Goal: Find specific page/section: Find specific page/section

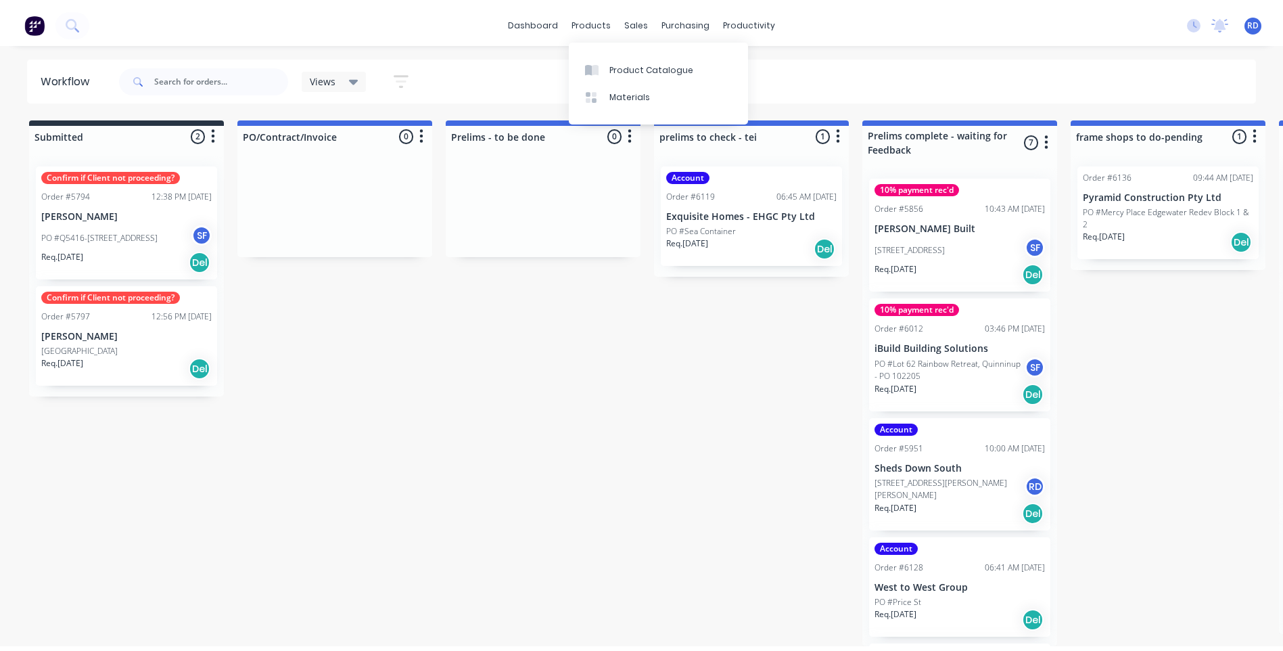
scroll to position [68, 0]
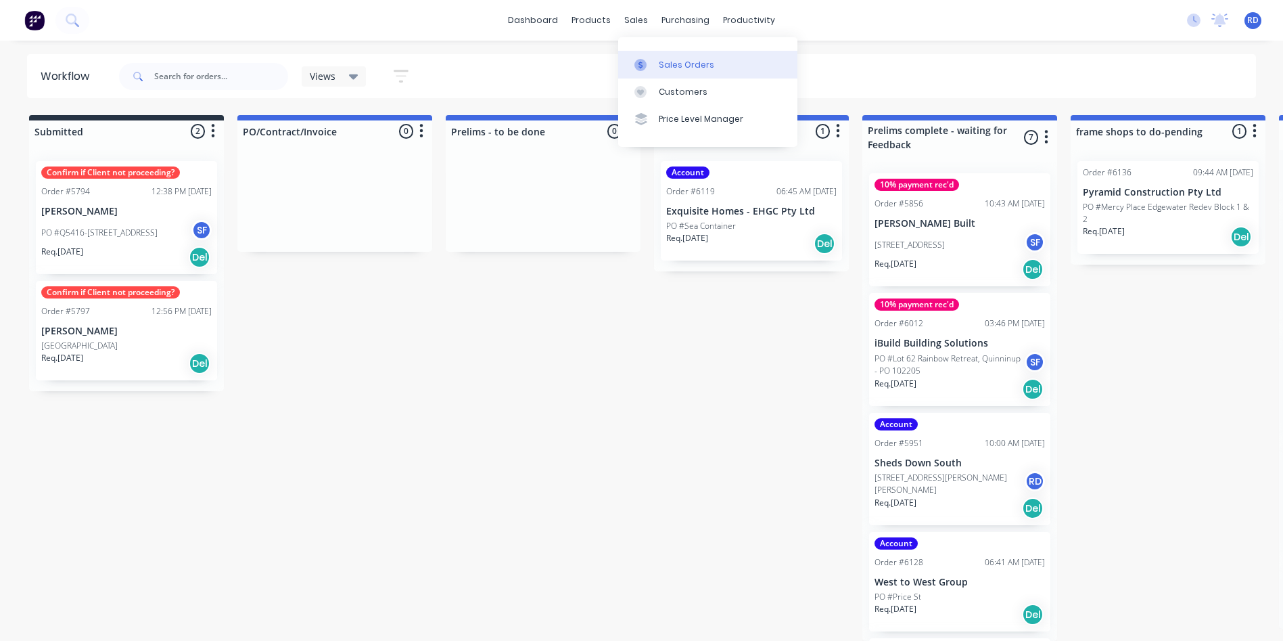
click at [670, 70] on div "Sales Orders" at bounding box center [686, 65] width 55 height 12
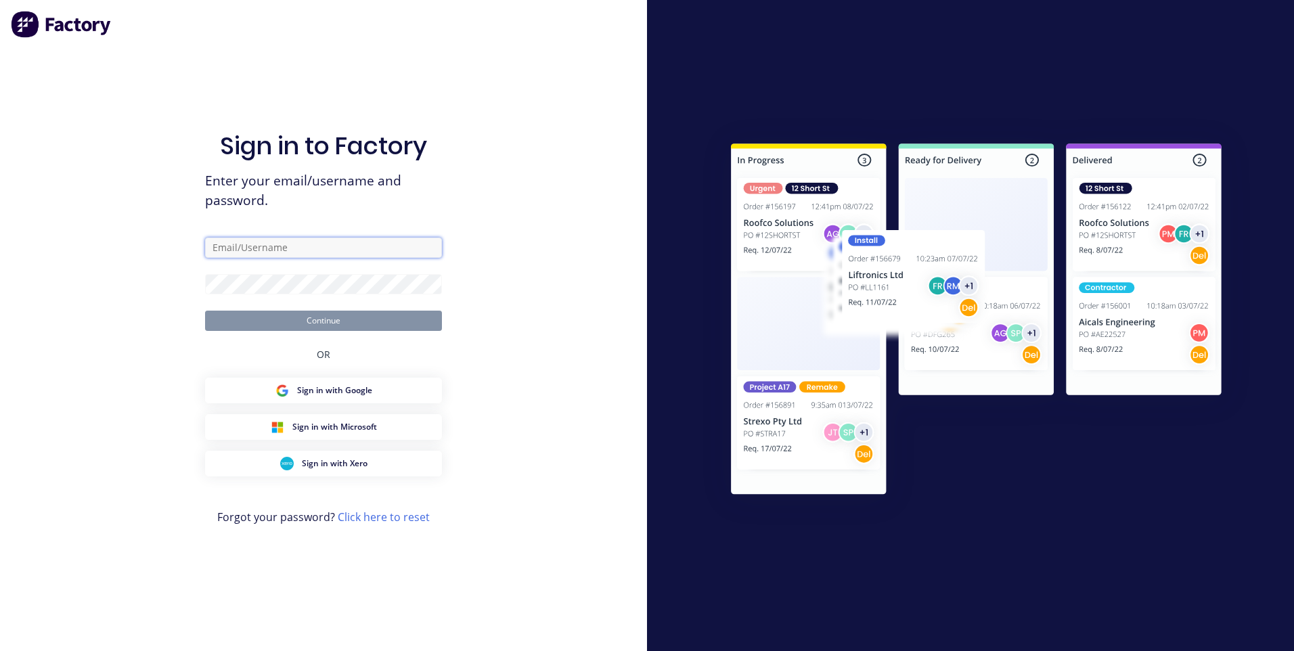
click at [334, 247] on input "text" at bounding box center [323, 247] width 237 height 20
type input "[EMAIL_ADDRESS][DOMAIN_NAME]"
click at [336, 323] on button "Continue" at bounding box center [323, 321] width 237 height 20
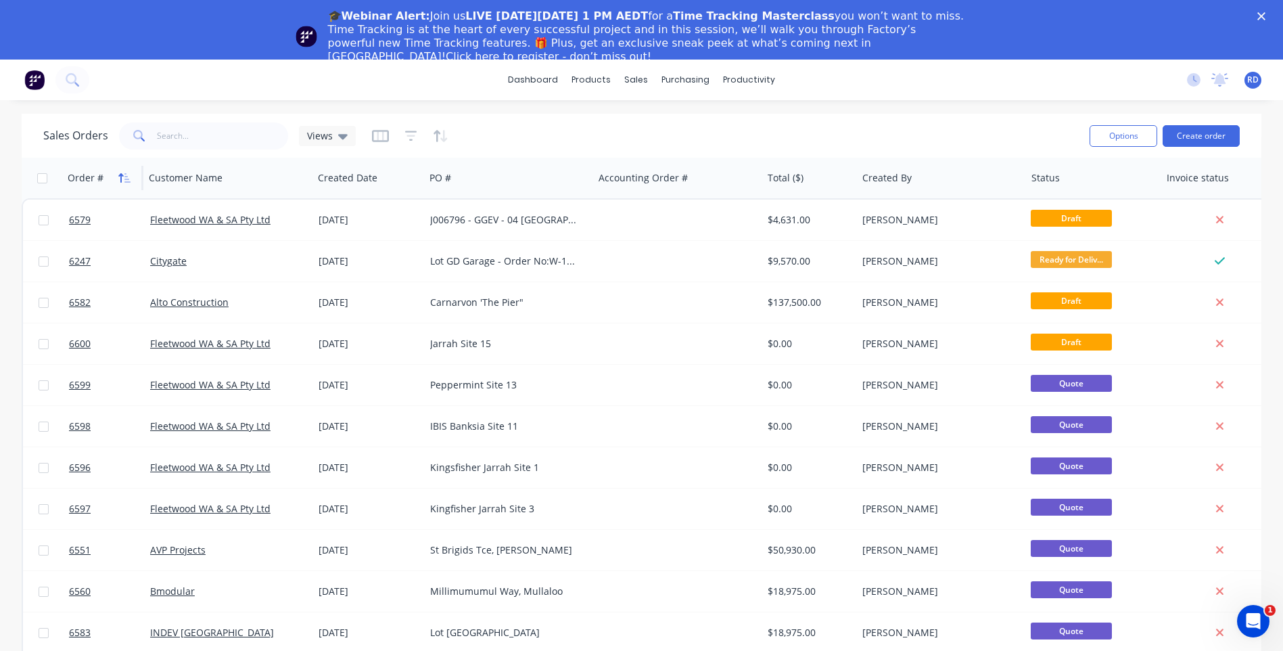
click at [120, 179] on icon "button" at bounding box center [120, 177] width 5 height 9
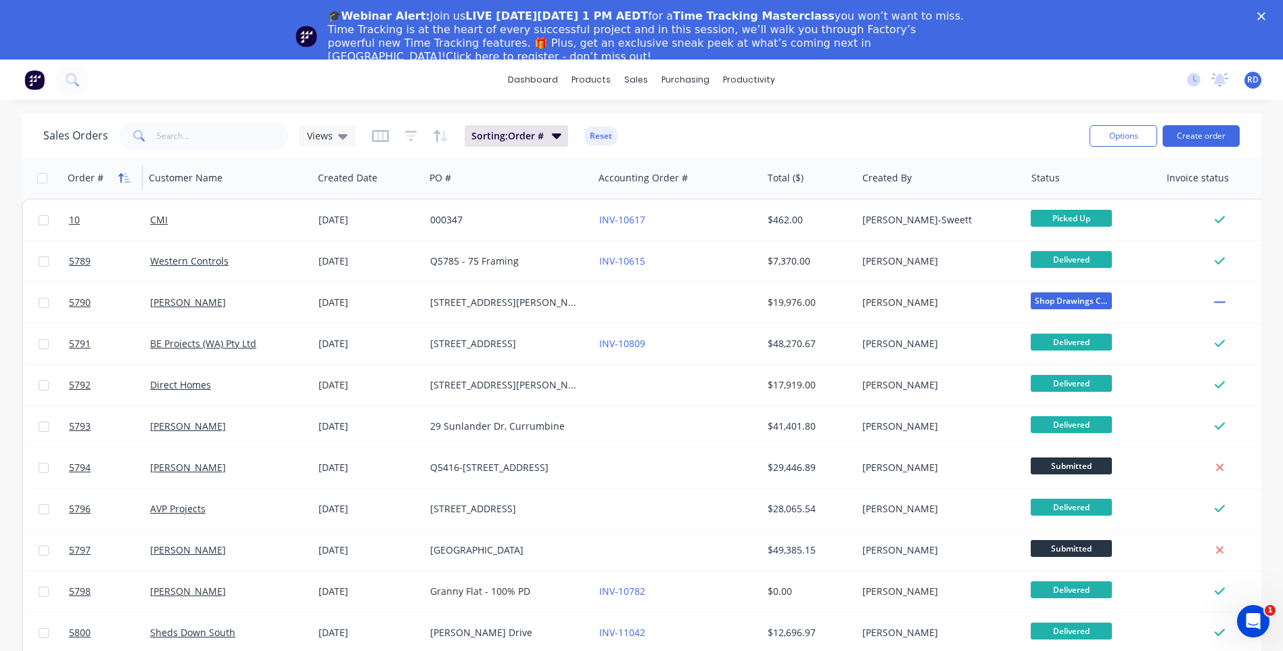
click at [123, 177] on icon "button" at bounding box center [124, 178] width 12 height 11
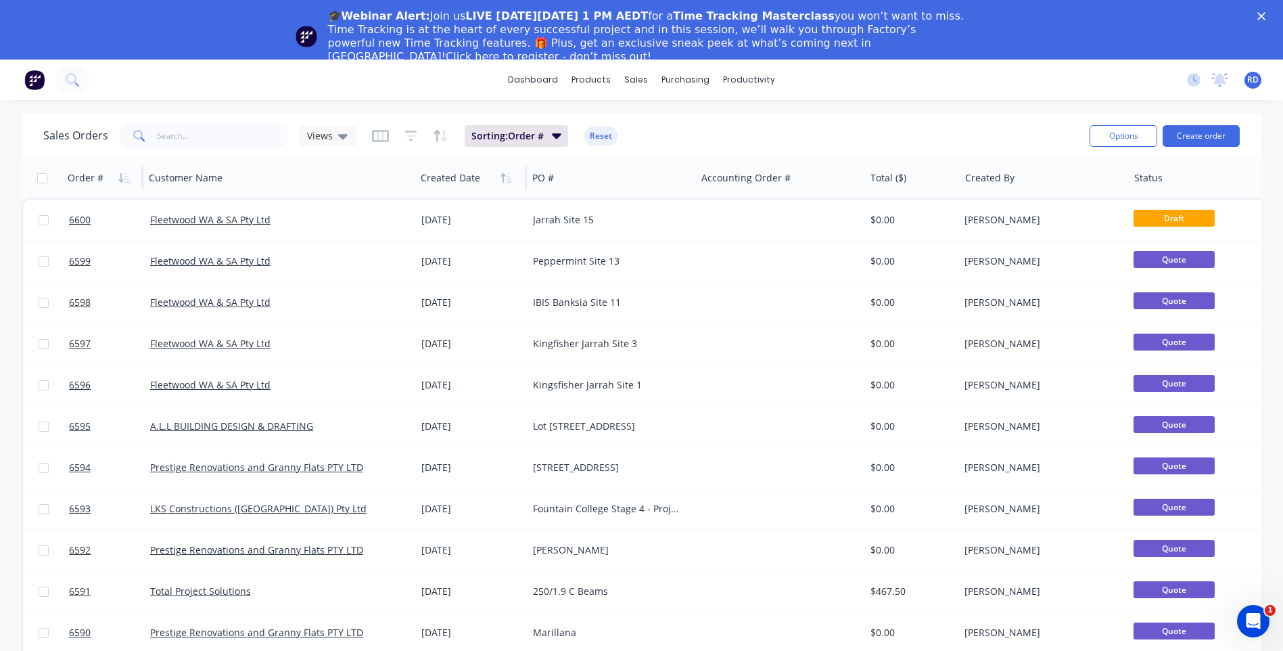
drag, startPoint x: 311, startPoint y: 174, endPoint x: 414, endPoint y: 168, distance: 103.0
click at [414, 168] on div at bounding box center [414, 178] width 2 height 24
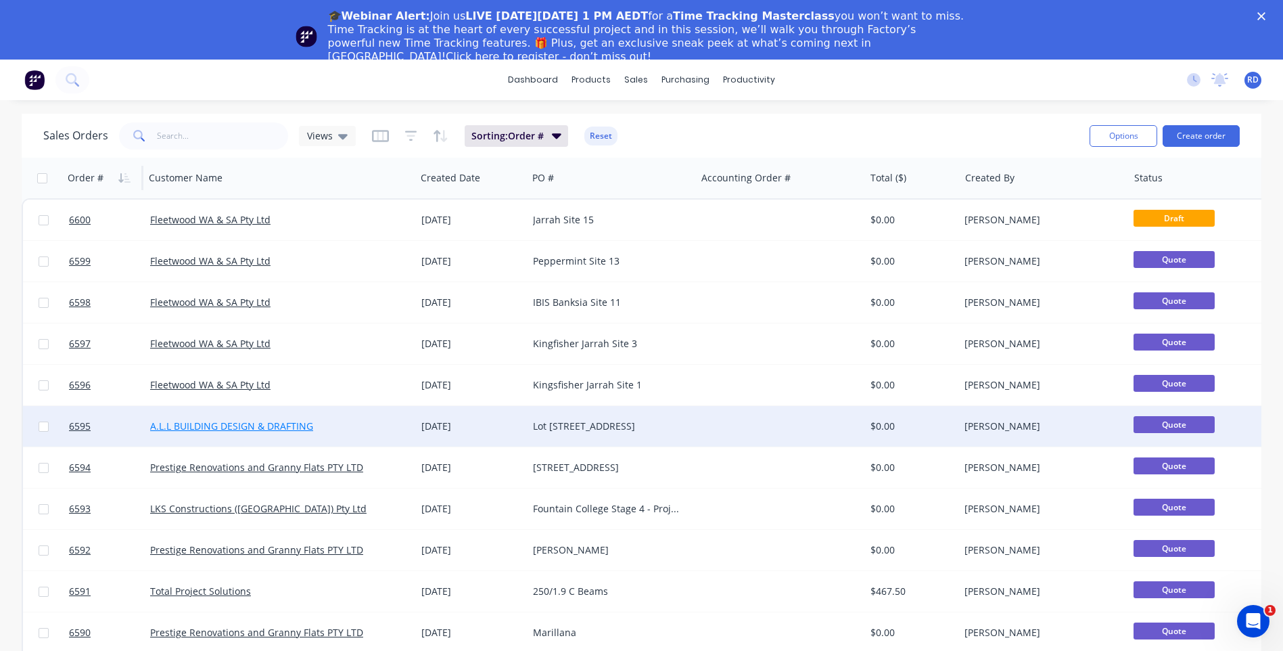
click at [240, 426] on link "A.L.L BUILDING DESIGN & DRAFTING" at bounding box center [231, 425] width 163 height 13
